Goal: Information Seeking & Learning: Learn about a topic

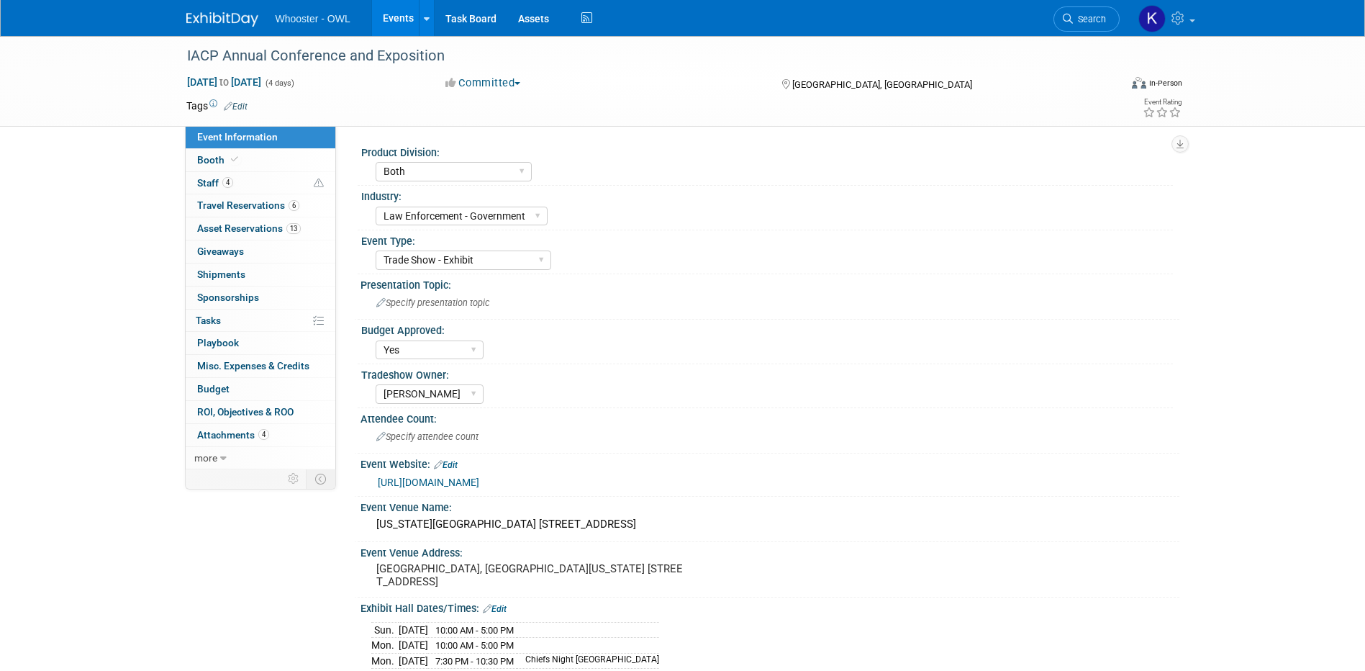
select select "Both"
select select "Law Enforcement - Government"
select select "Trade Show - Exhibit"
select select "Yes"
select select "[PERSON_NAME]"
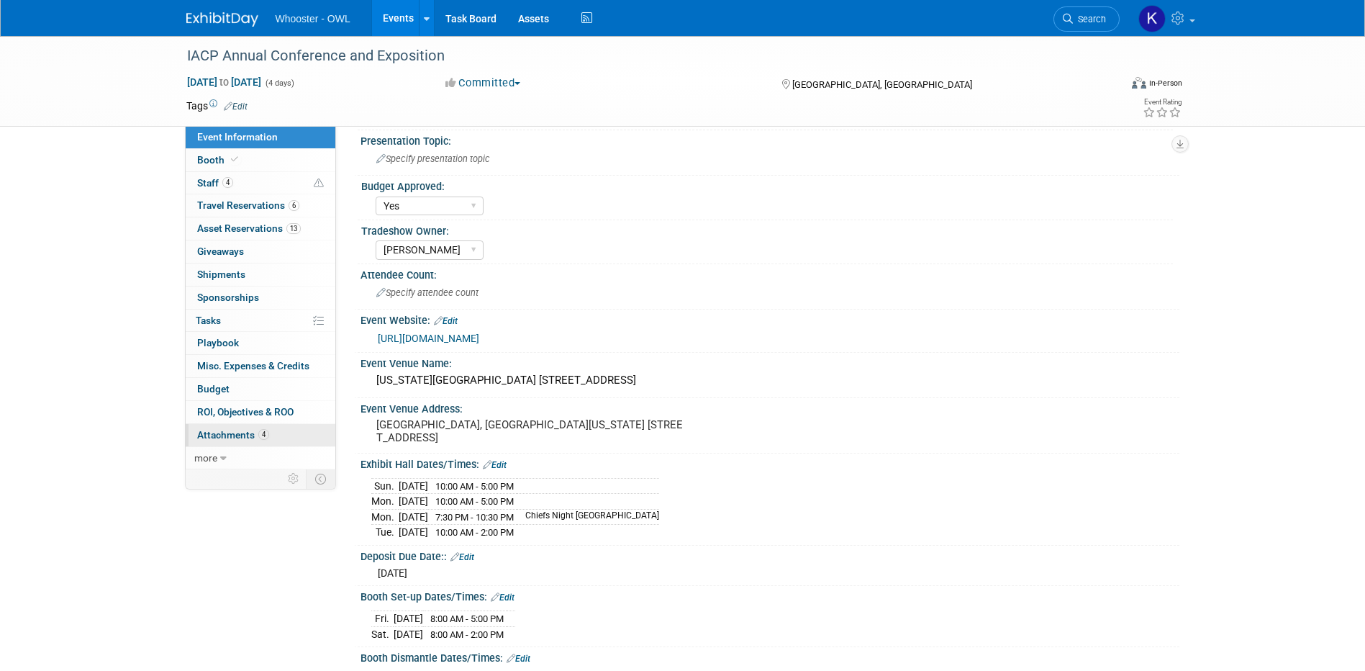
click at [254, 437] on span "Attachments 4" at bounding box center [233, 435] width 72 height 12
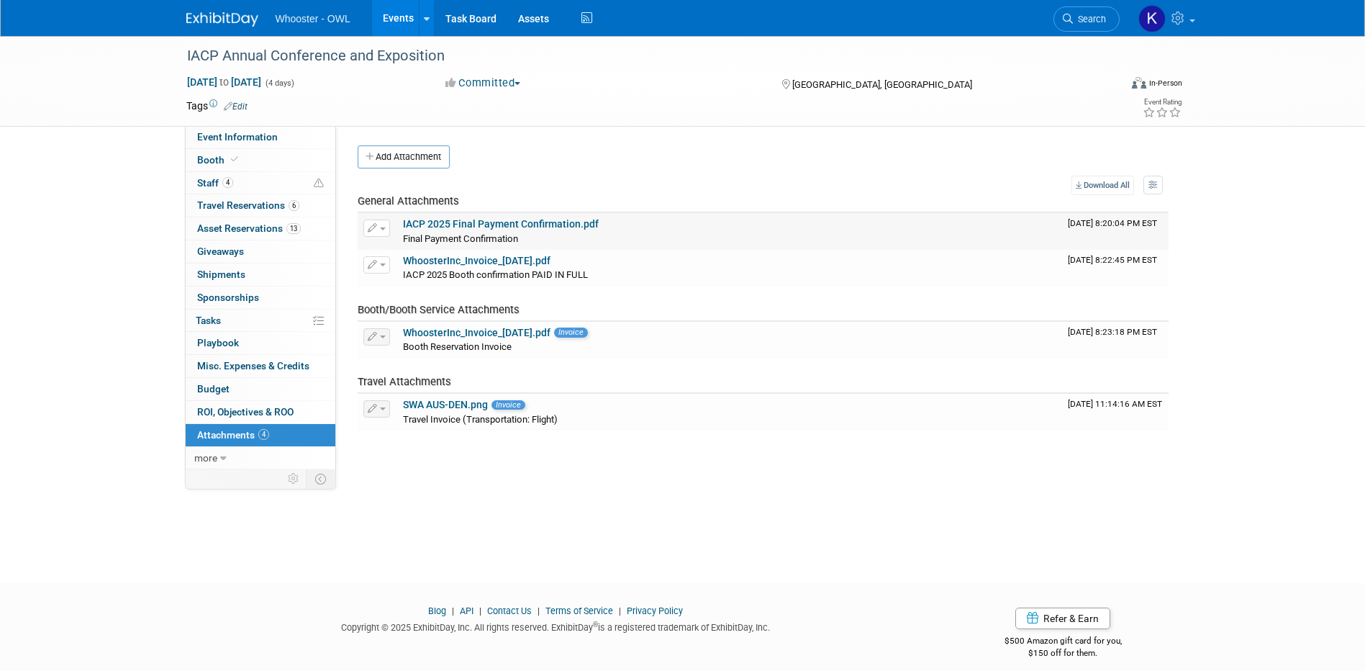
click at [543, 227] on link "IACP 2025 Final Payment Confirmation.pdf" at bounding box center [501, 224] width 196 height 12
click at [531, 327] on link "WhoosterInc_Invoice_[DATE].pdf" at bounding box center [477, 333] width 148 height 12
click at [246, 154] on link "Booth" at bounding box center [261, 160] width 150 height 22
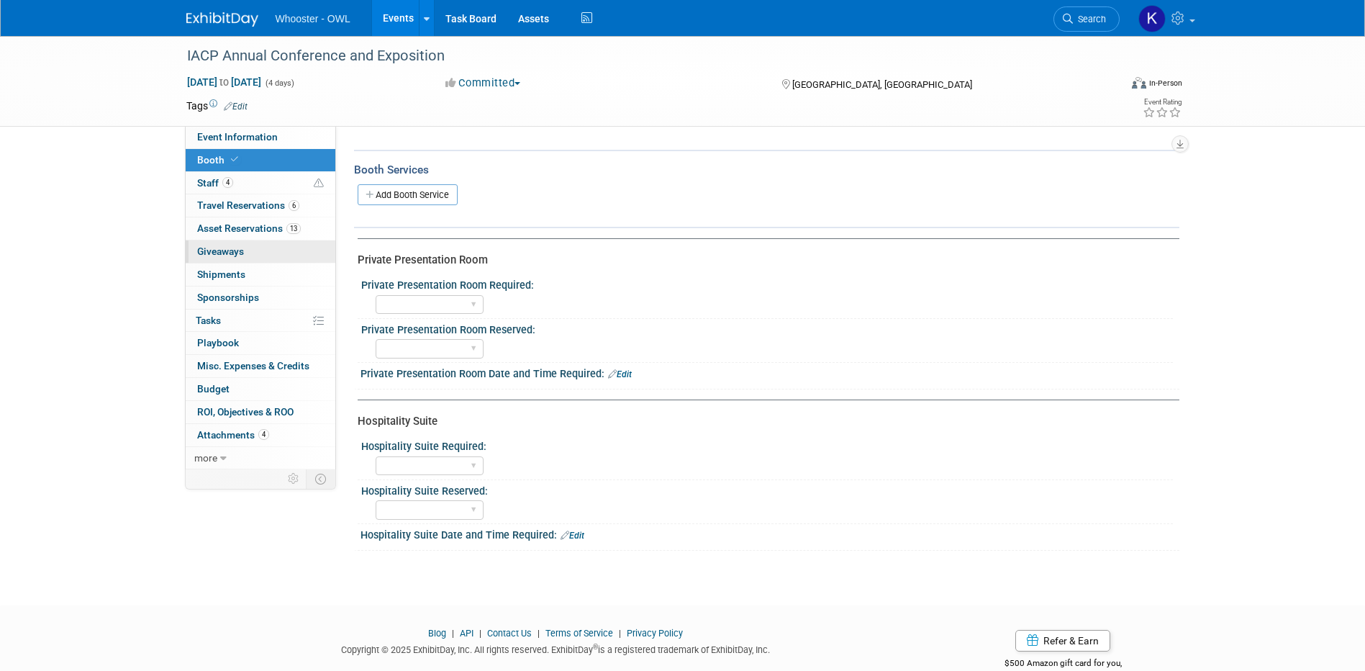
scroll to position [216, 0]
click at [271, 129] on link "Event Information" at bounding box center [261, 137] width 150 height 22
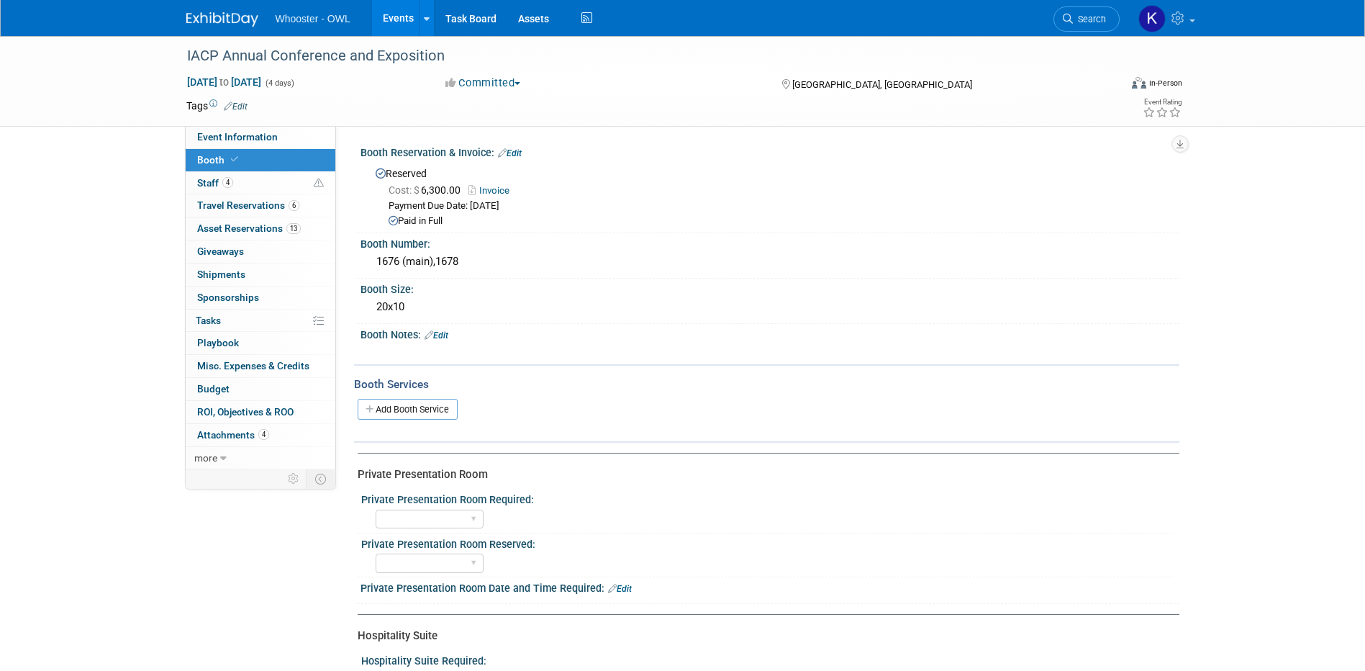
select select "Both"
select select "Law Enforcement - Government"
select select "Trade Show - Exhibit"
select select "Yes"
select select "[PERSON_NAME]"
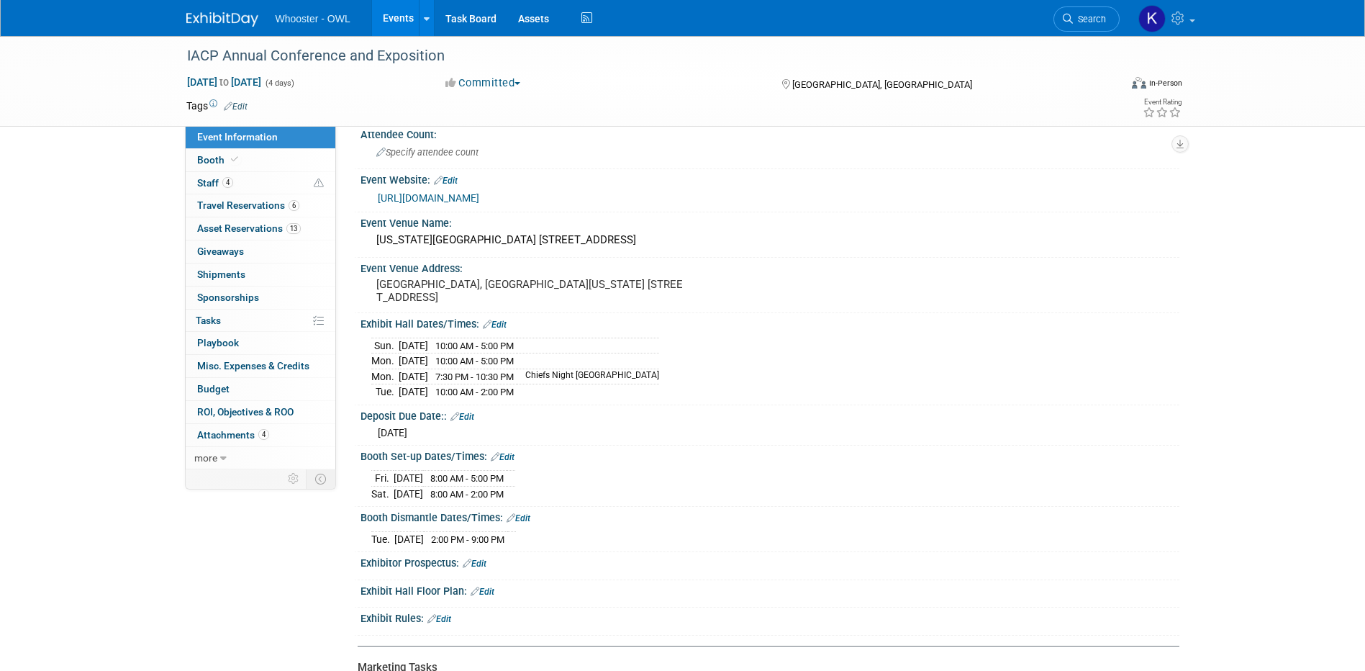
scroll to position [360, 0]
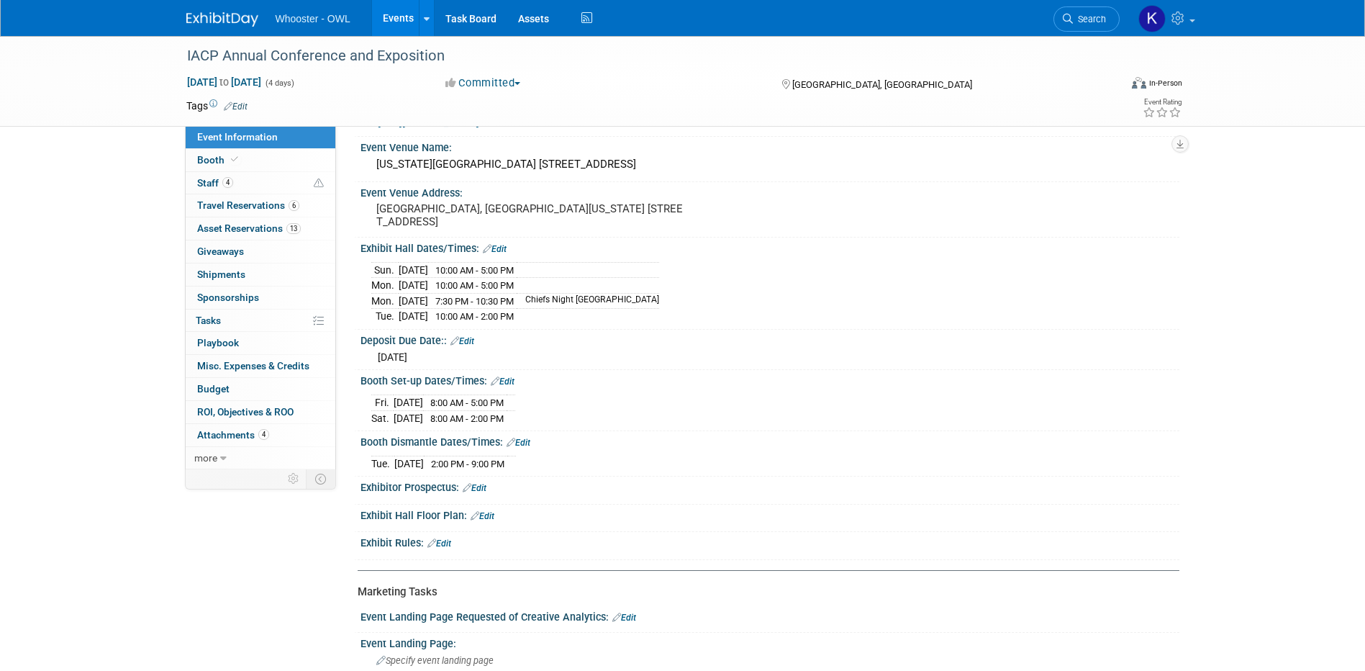
drag, startPoint x: 373, startPoint y: 400, endPoint x: 543, endPoint y: 411, distance: 170.1
click at [515, 411] on tbody "[DATE] 8:00 AM - 5:00 PM [DATE] 8:00 AM - 2:00 PM" at bounding box center [443, 410] width 144 height 31
drag, startPoint x: 543, startPoint y: 411, endPoint x: 512, endPoint y: 402, distance: 31.4
copy tbody "[DATE] 8:00 AM - 5:00 PM [DATE] 8:00 AM - 2:00 PM"
drag, startPoint x: 545, startPoint y: 314, endPoint x: 373, endPoint y: 262, distance: 180.3
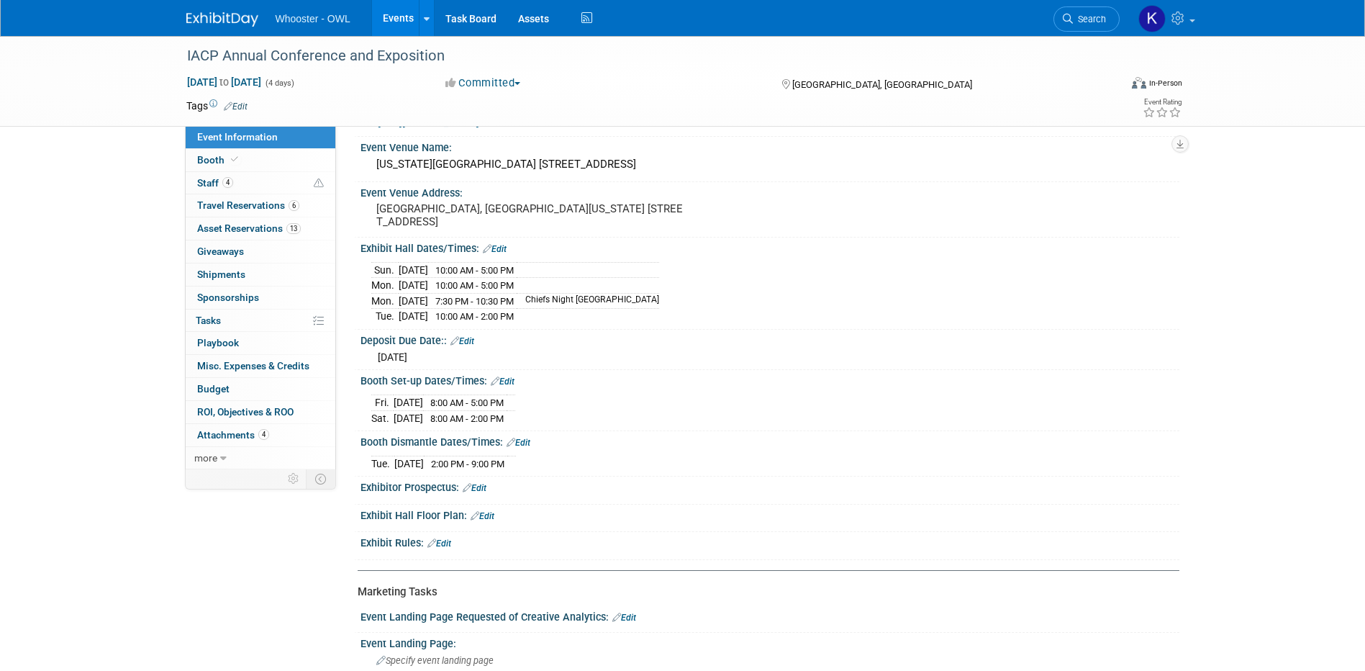
click at [373, 262] on tbody "[DATE] 10:00 AM - 5:00 PM [DATE] 10:00 AM - 5:00 PM Mon." at bounding box center [515, 293] width 288 height 62
drag, startPoint x: 373, startPoint y: 262, endPoint x: 408, endPoint y: 278, distance: 38.9
copy tbody "[DATE] 10:00 AM - 5:00 PM [DATE] 10:00 AM - 5:00 PM [DATE] 7:30 PM - 10:30 PM […"
drag, startPoint x: 535, startPoint y: 465, endPoint x: 365, endPoint y: 460, distance: 170.6
click at [365, 460] on div "[DATE] 2:00 PM - 9:00 PM Save Changes Cancel" at bounding box center [769, 460] width 819 height 24
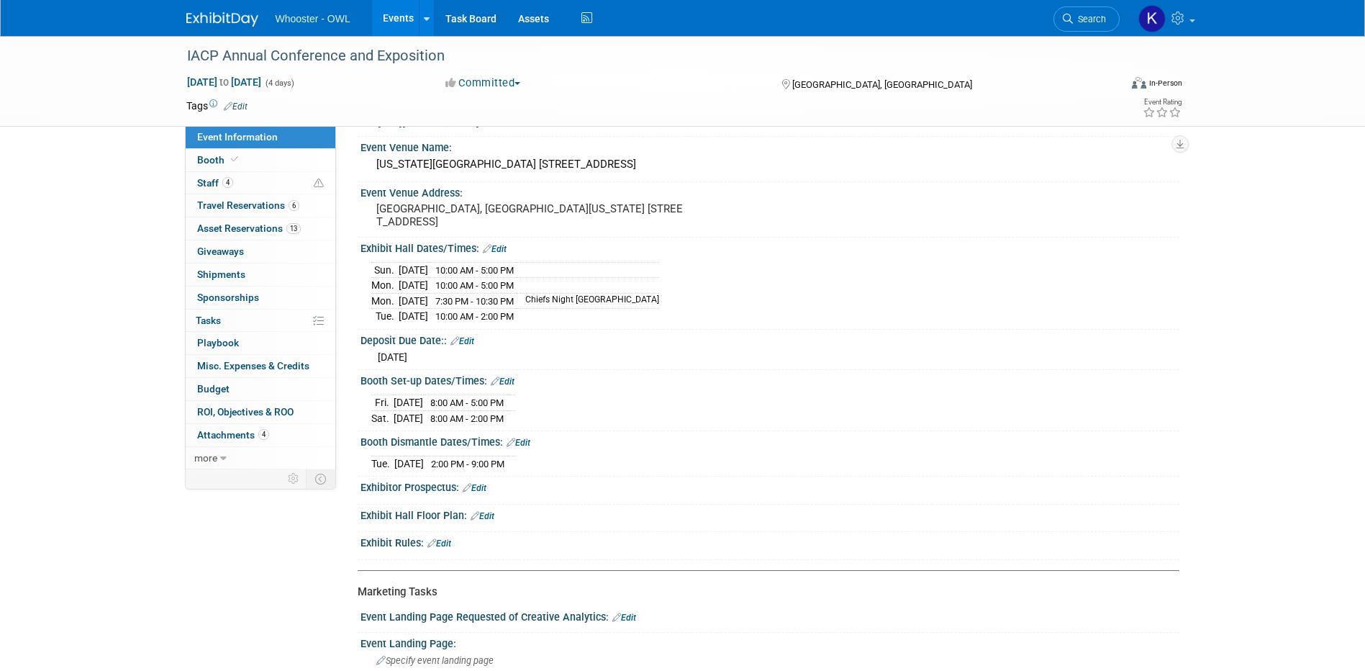
copy div "[DATE] 2:00 PM - 9:00 PM"
click at [277, 432] on link "4 Attachments 4" at bounding box center [261, 435] width 150 height 22
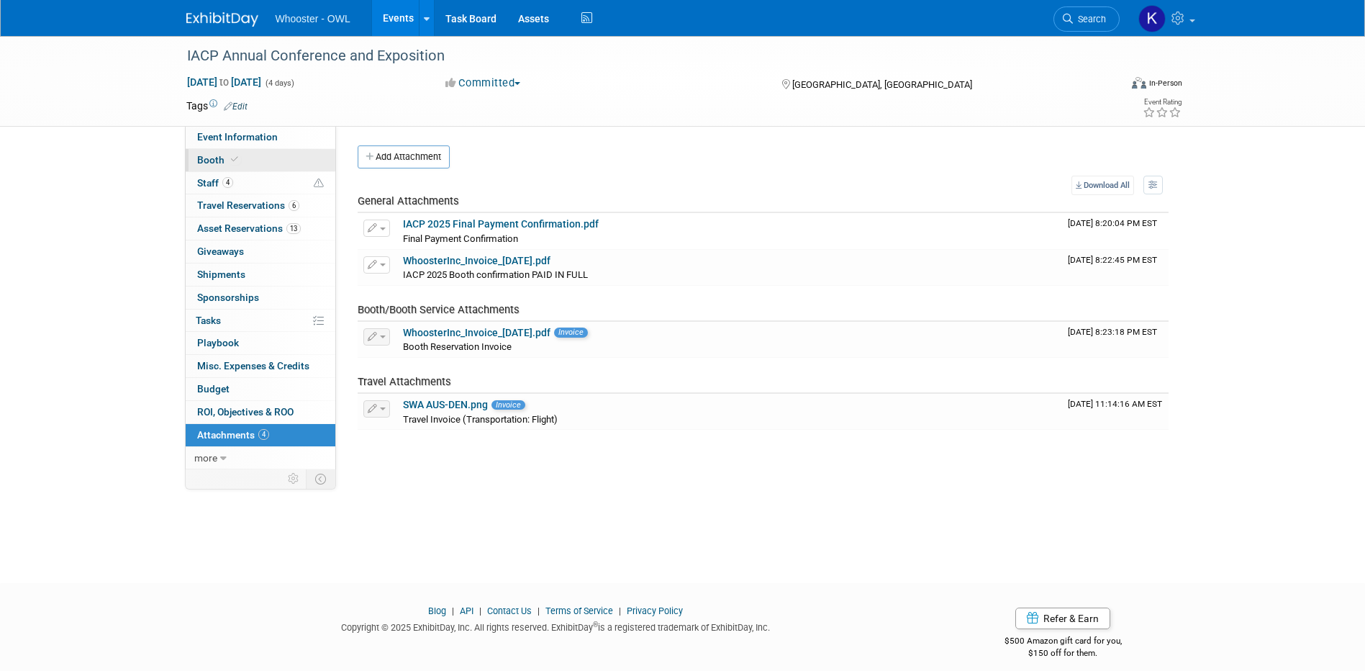
click at [267, 155] on link "Booth" at bounding box center [261, 160] width 150 height 22
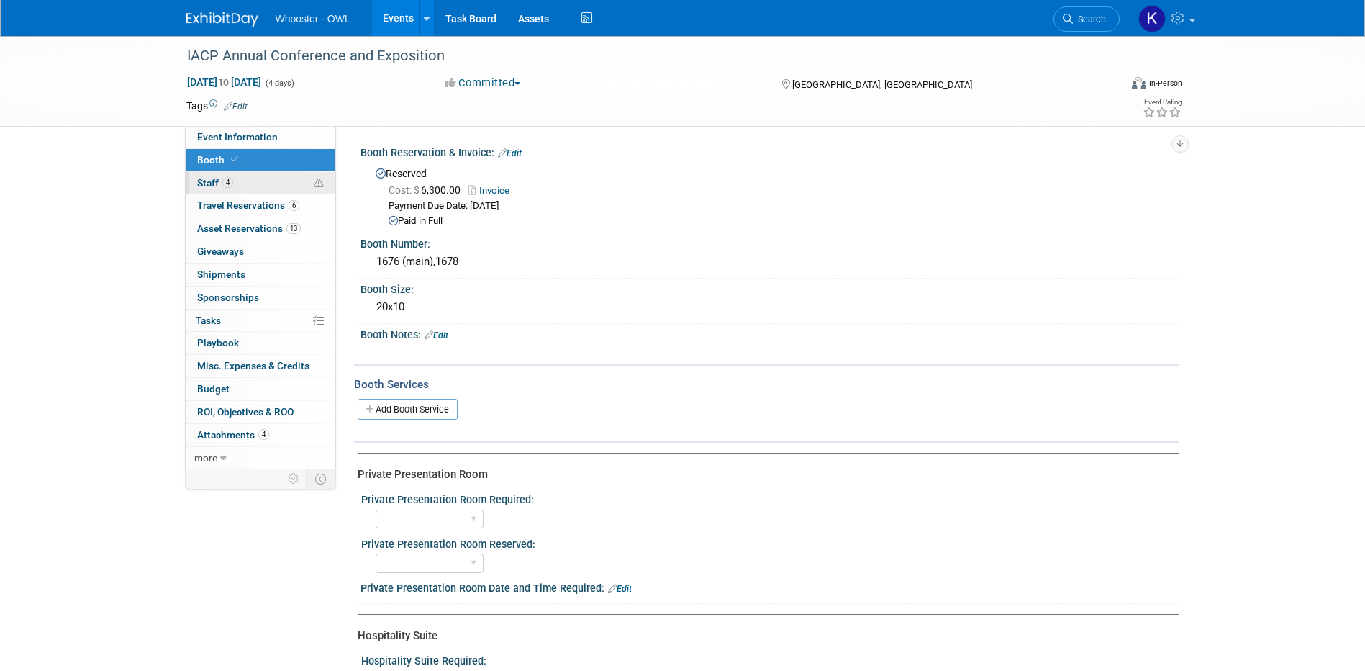
click at [249, 176] on link "4 Staff 4" at bounding box center [261, 183] width 150 height 22
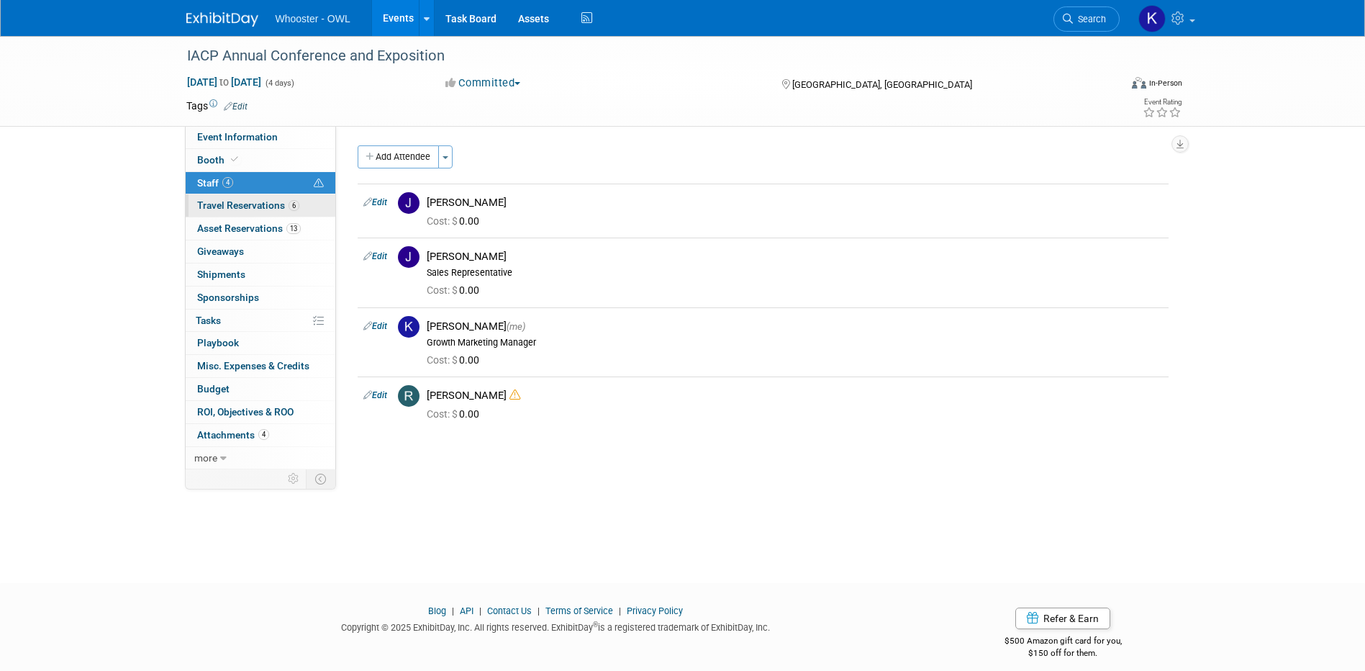
click at [255, 209] on span "Travel Reservations 6" at bounding box center [248, 205] width 102 height 12
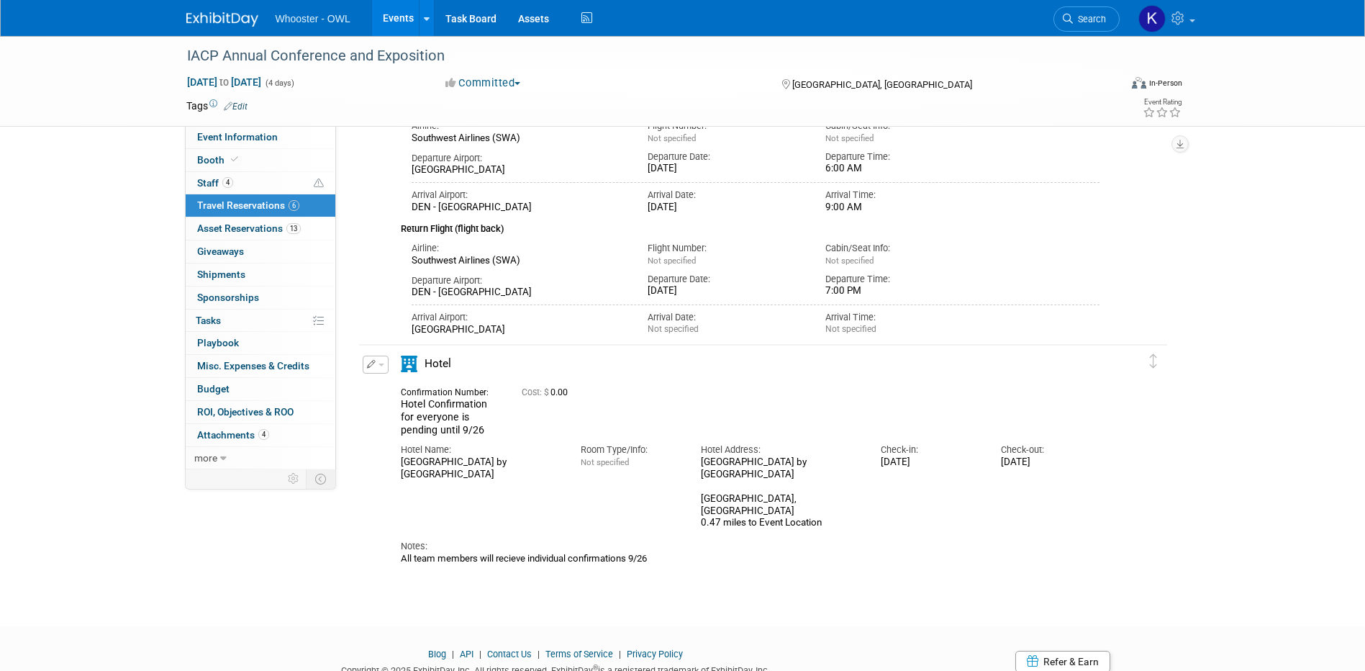
scroll to position [1382, 0]
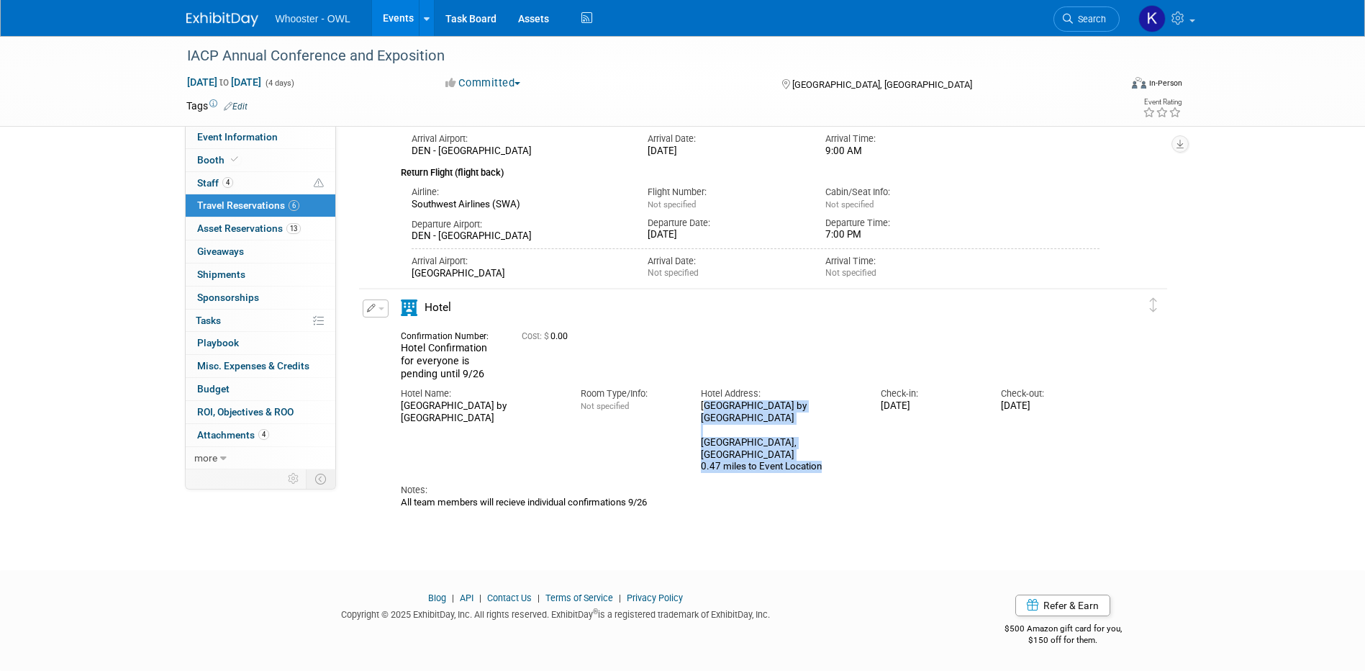
drag, startPoint x: 830, startPoint y: 463, endPoint x: 697, endPoint y: 408, distance: 143.5
click at [697, 408] on div "Hotel Address: [GEOGRAPHIC_DATA] by [GEOGRAPHIC_DATA] [STREET_ADDRESS] 0.47 mil…" at bounding box center [780, 426] width 180 height 93
copy div "[GEOGRAPHIC_DATA] by [GEOGRAPHIC_DATA] [STREET_ADDRESS] 0.47 miles to Event Loc…"
